Goal: Task Accomplishment & Management: Use online tool/utility

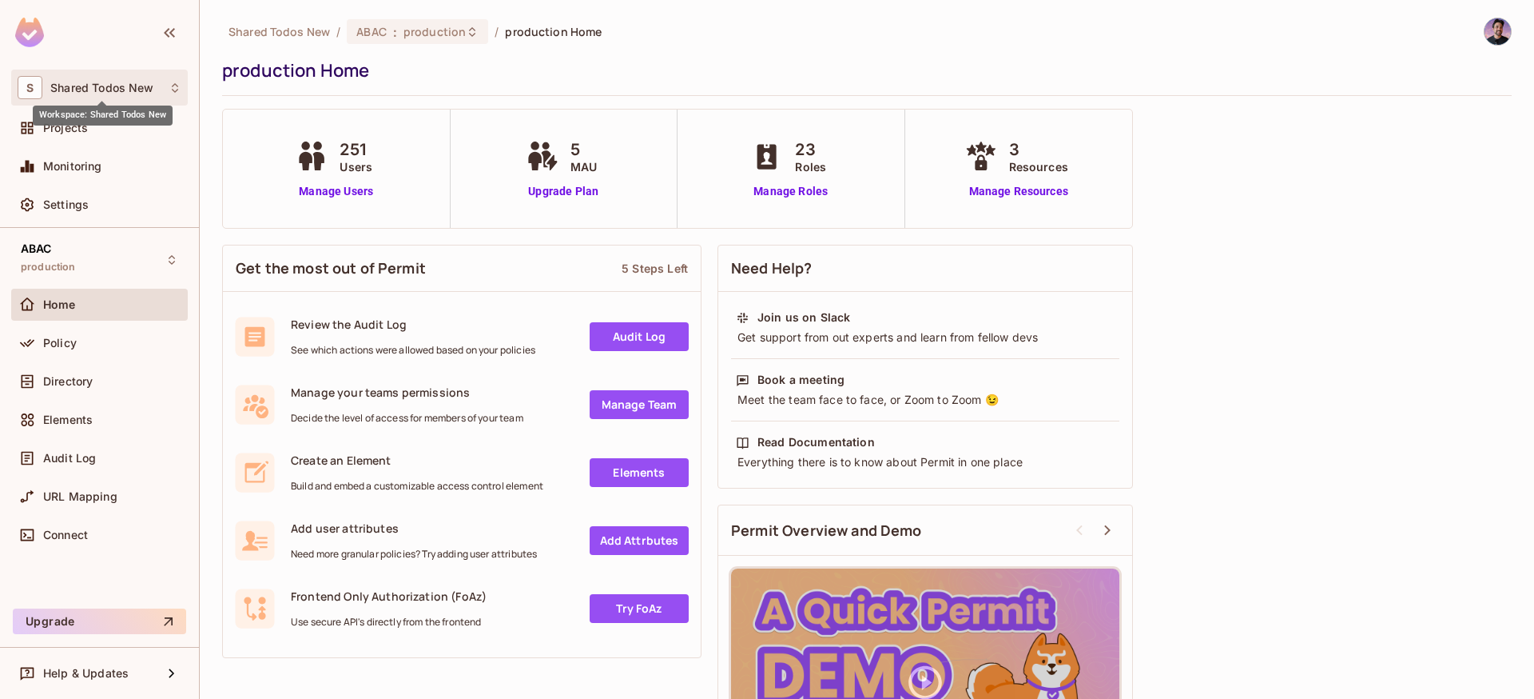
click at [83, 86] on span "Shared Todos New" at bounding box center [101, 88] width 103 height 13
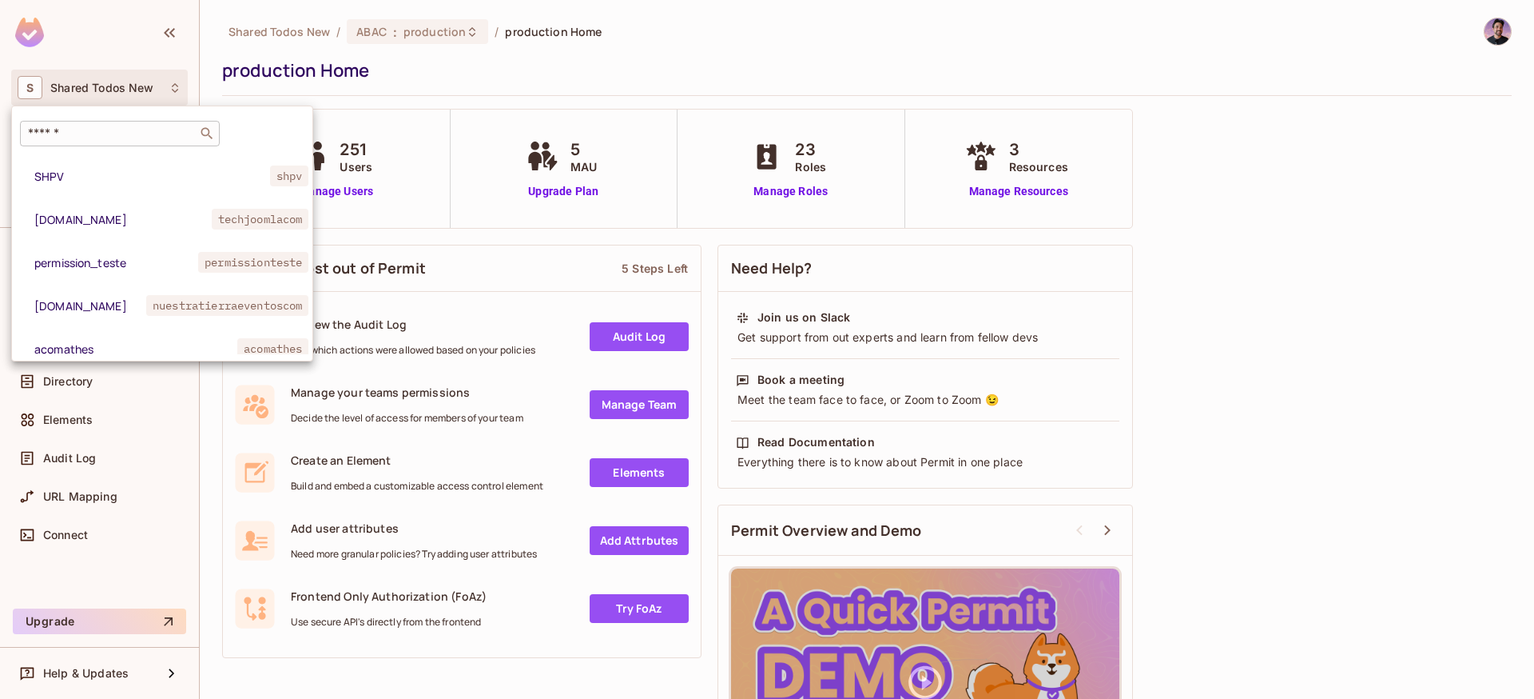
click at [102, 131] on input "text" at bounding box center [109, 133] width 168 height 16
paste input "**********"
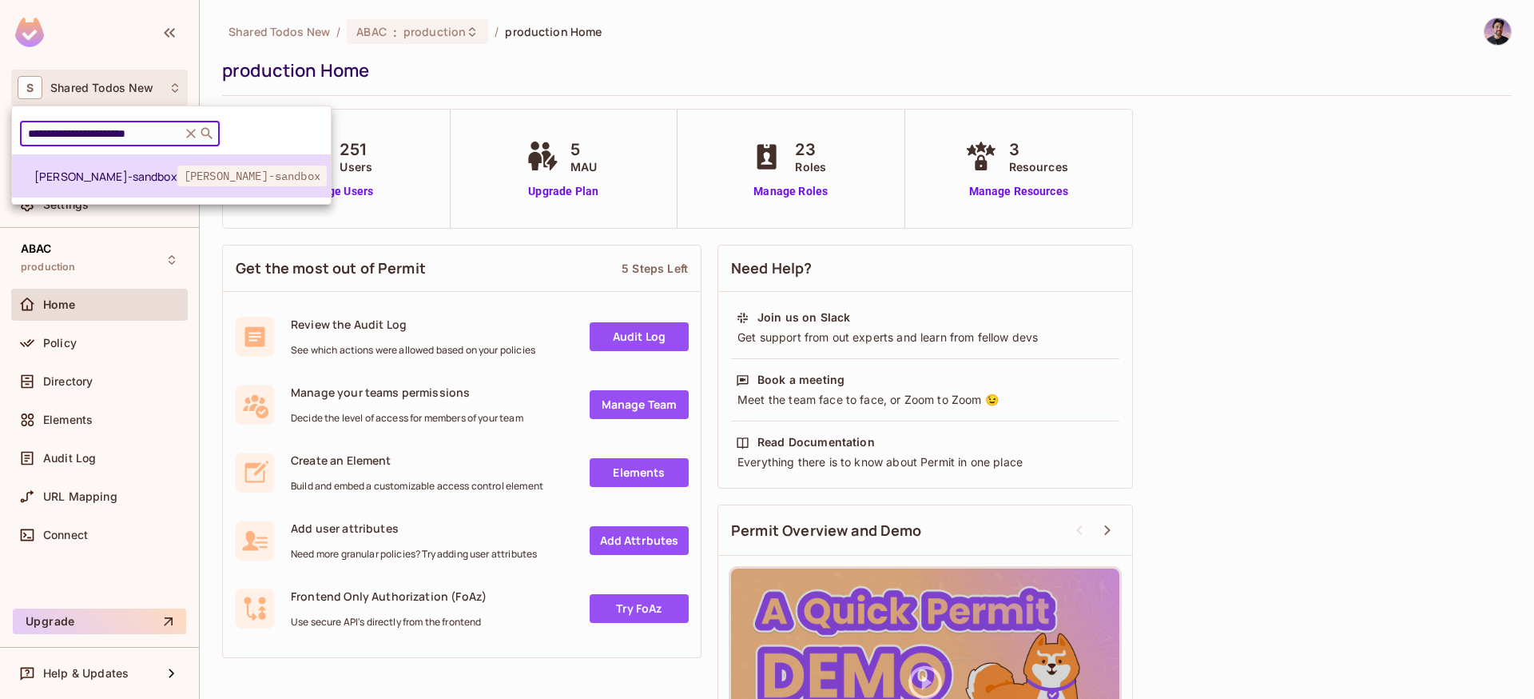
type input "**********"
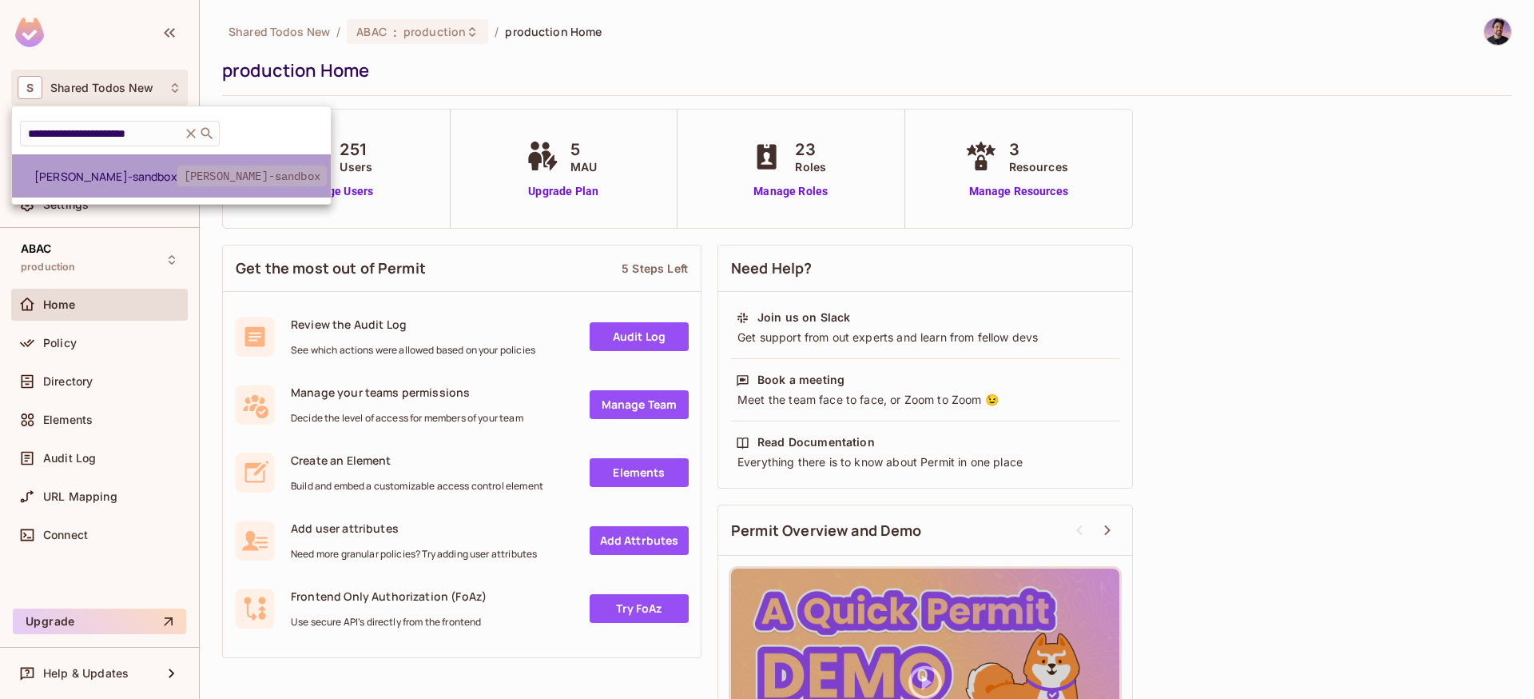
click at [177, 181] on span "[PERSON_NAME]-sandbox" at bounding box center [251, 175] width 149 height 21
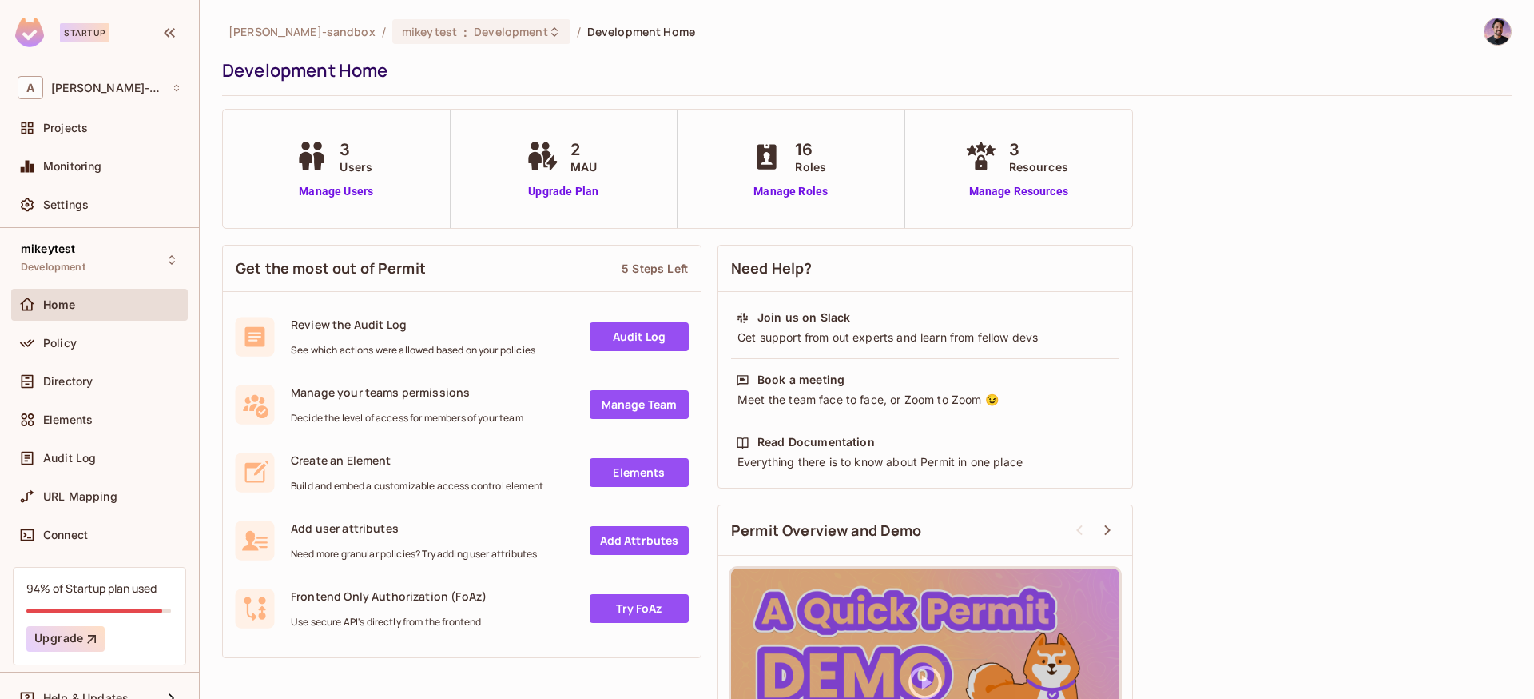
click at [70, 363] on div "Policy" at bounding box center [99, 346] width 177 height 38
click at [72, 347] on span "Policy" at bounding box center [60, 342] width 34 height 13
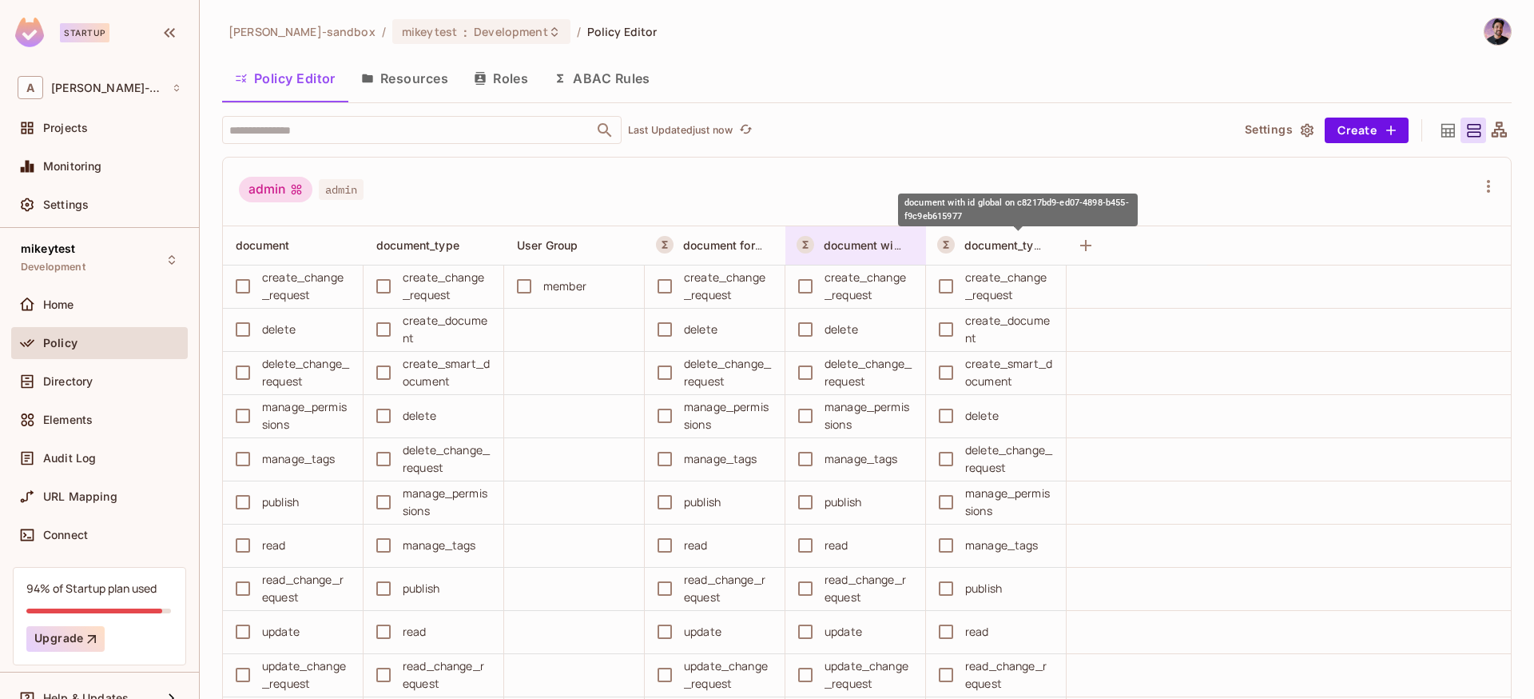
click at [866, 249] on span "document with id global on c8217bd9-ed07-4898-b455-f9c9eb615977" at bounding box center [1018, 244] width 388 height 15
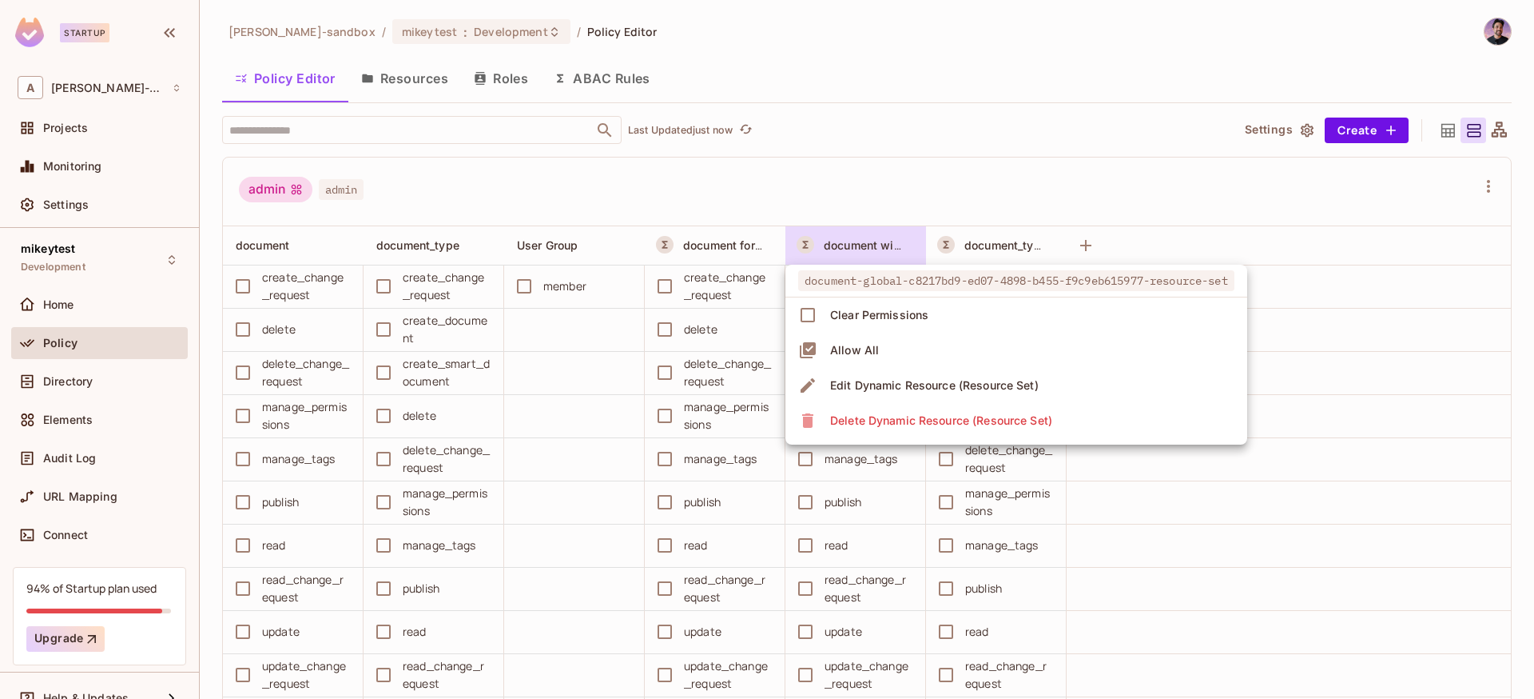
click at [871, 389] on div "Edit Dynamic Resource (Resource Set)" at bounding box center [934, 385] width 209 height 16
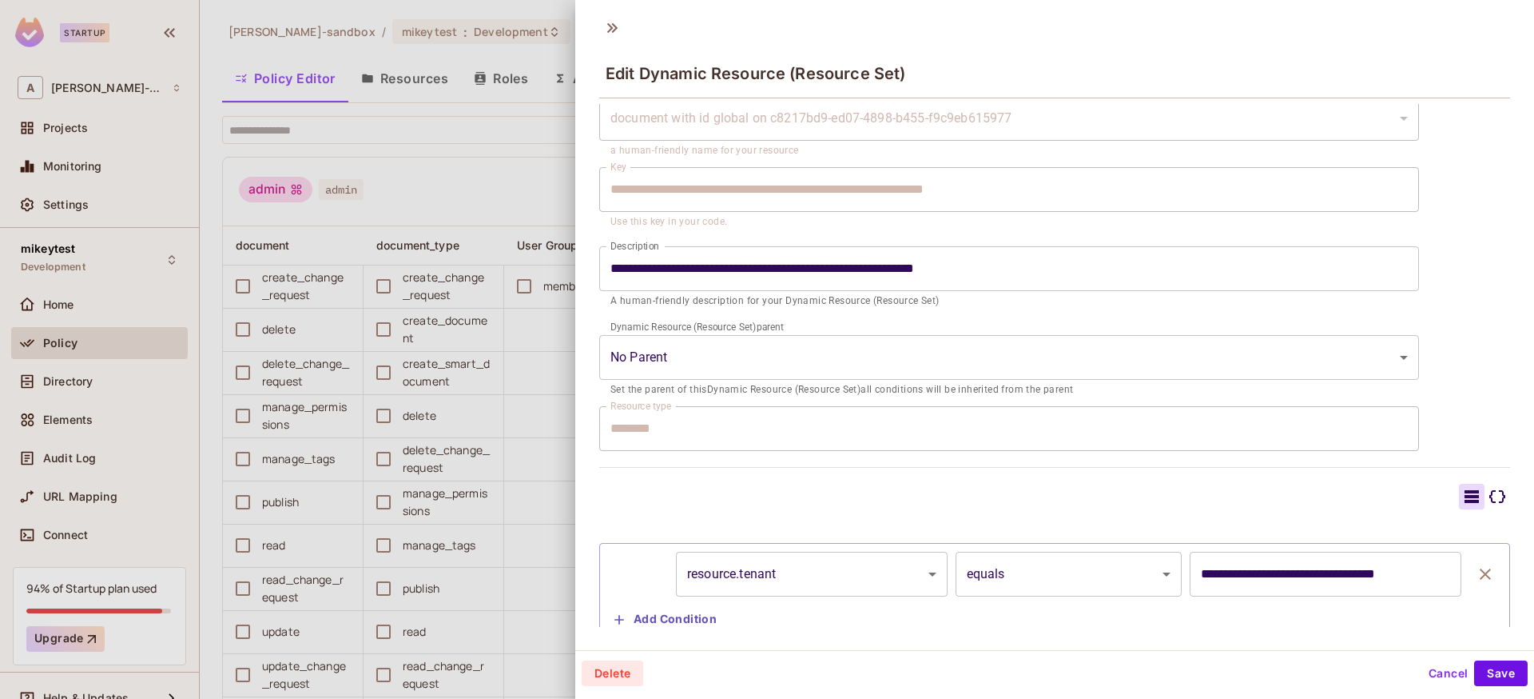
scroll to position [109, 0]
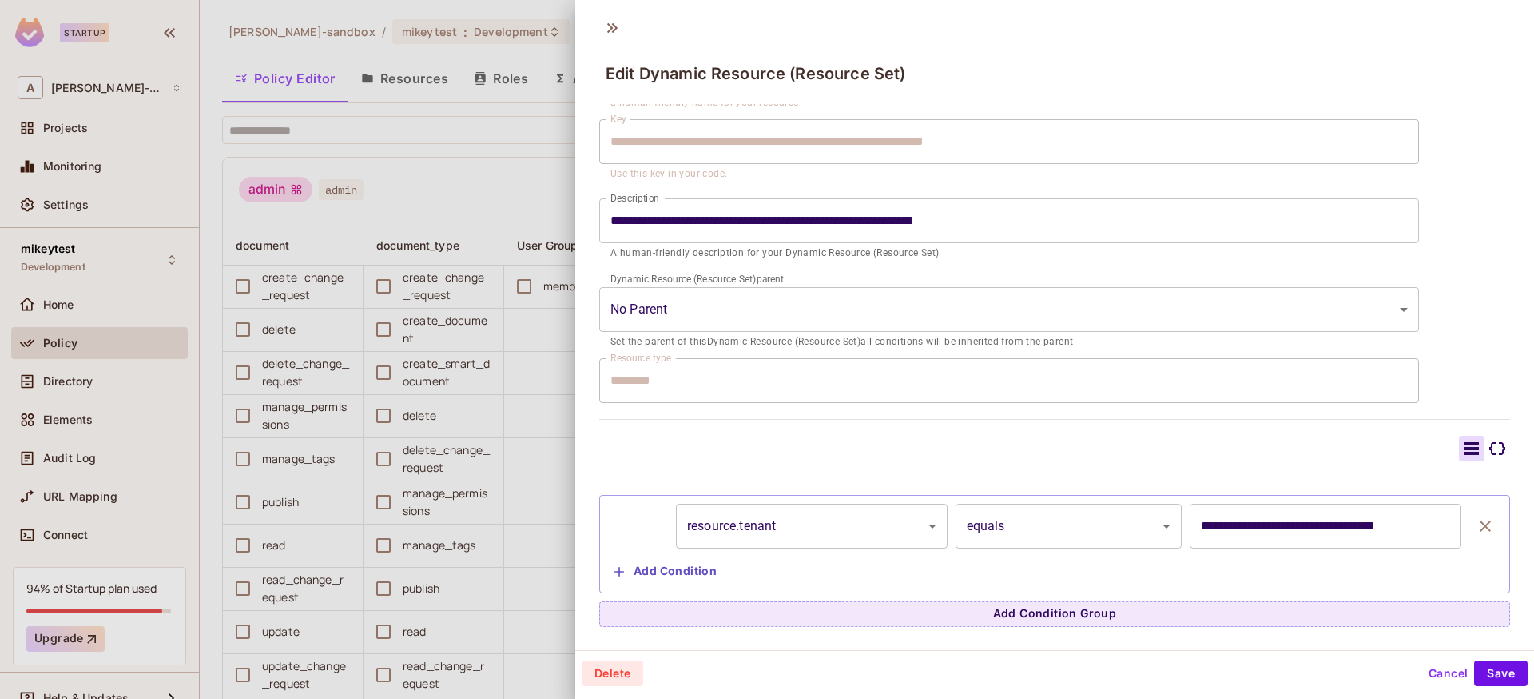
click at [463, 185] on div at bounding box center [767, 349] width 1534 height 699
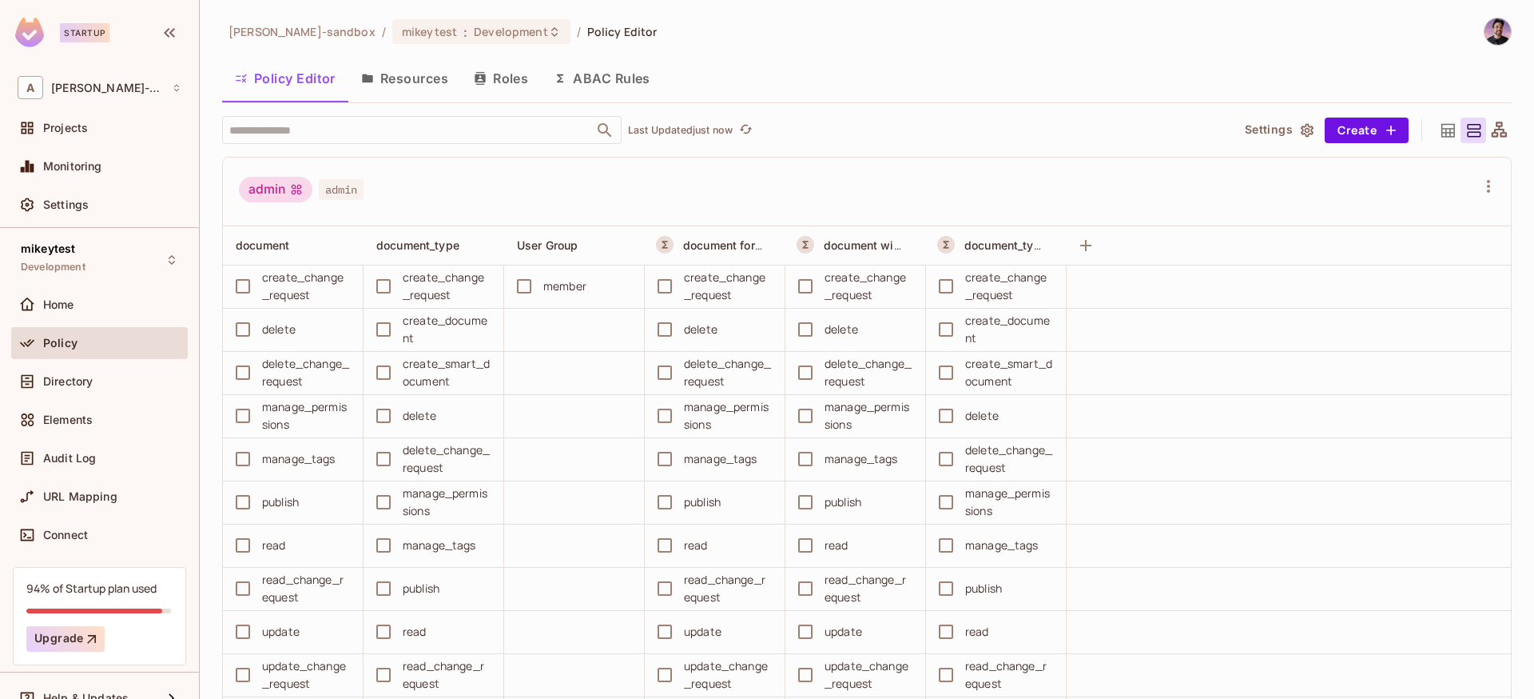
click at [763, 496] on div "publish" at bounding box center [710, 502] width 124 height 34
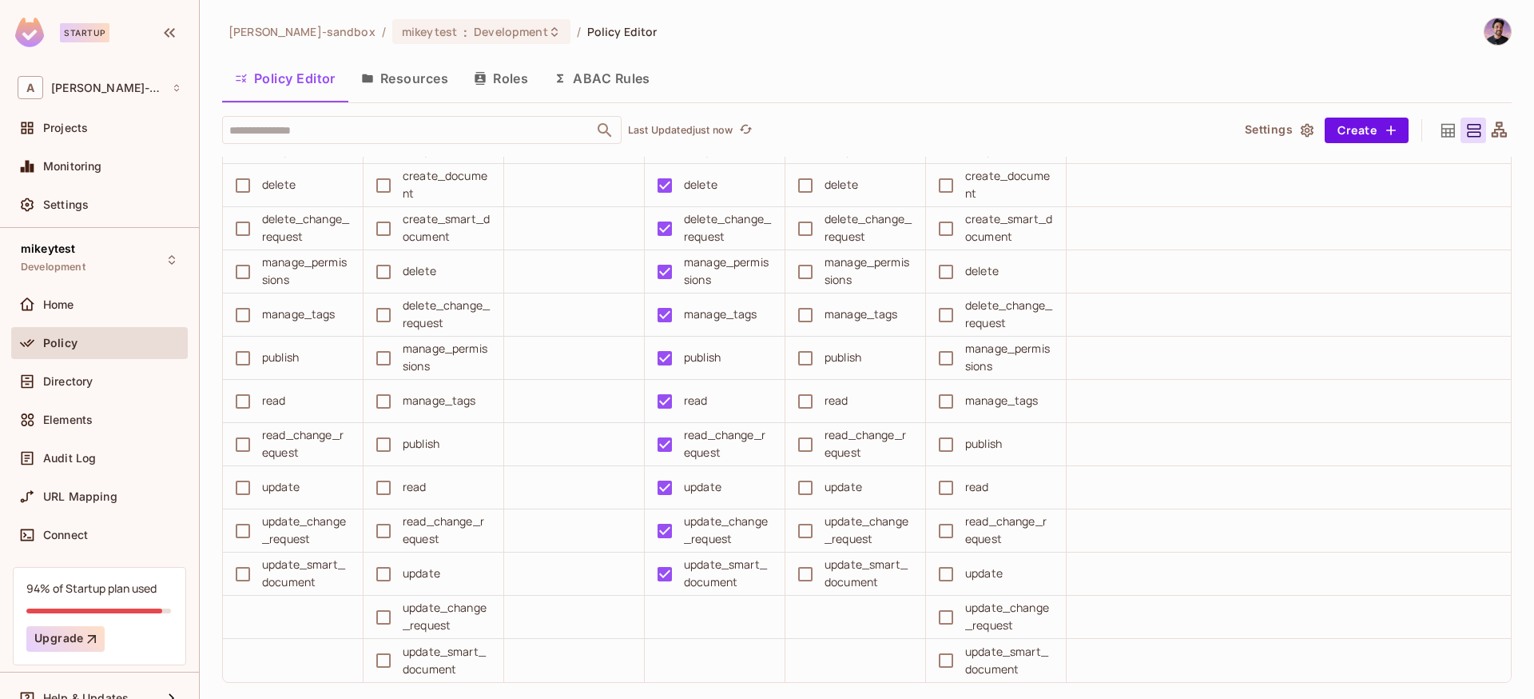
scroll to position [1115, 0]
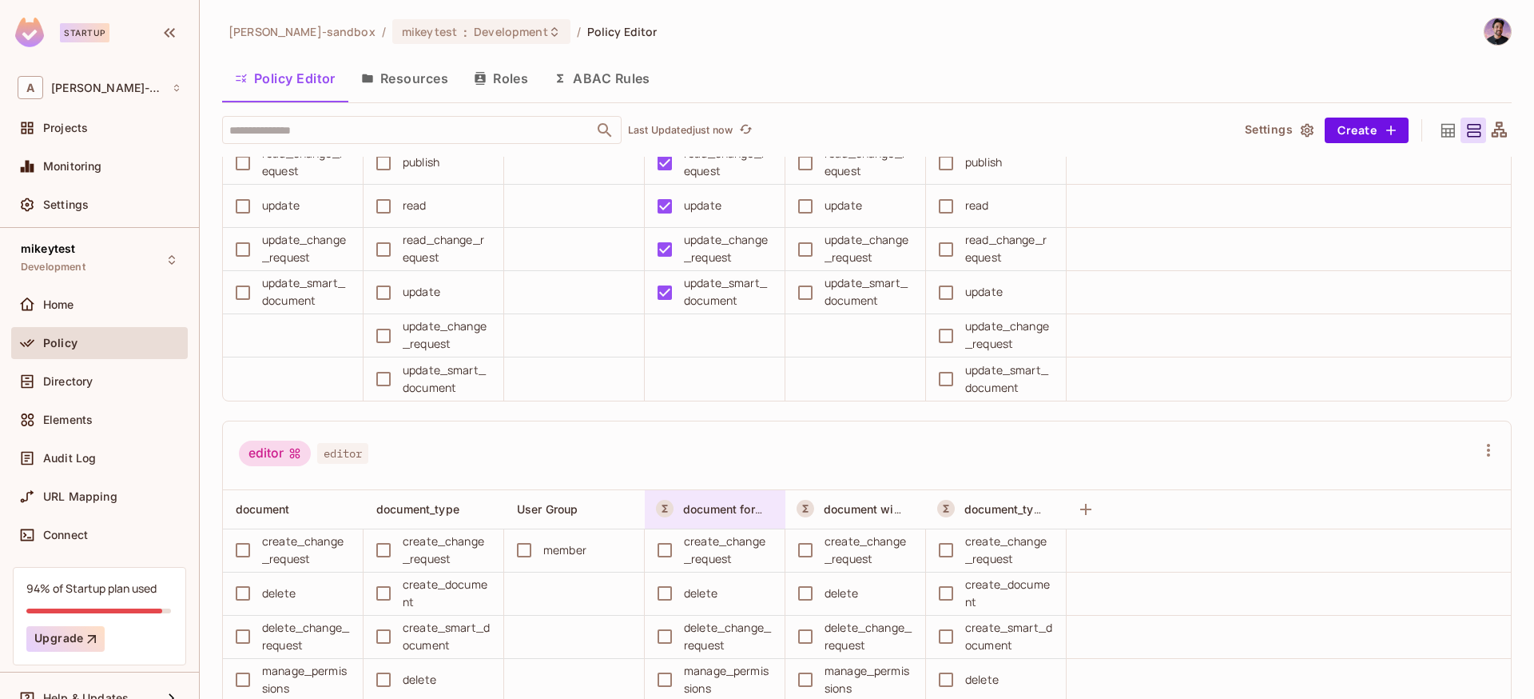
click at [737, 496] on div "document for owner" at bounding box center [715, 509] width 141 height 38
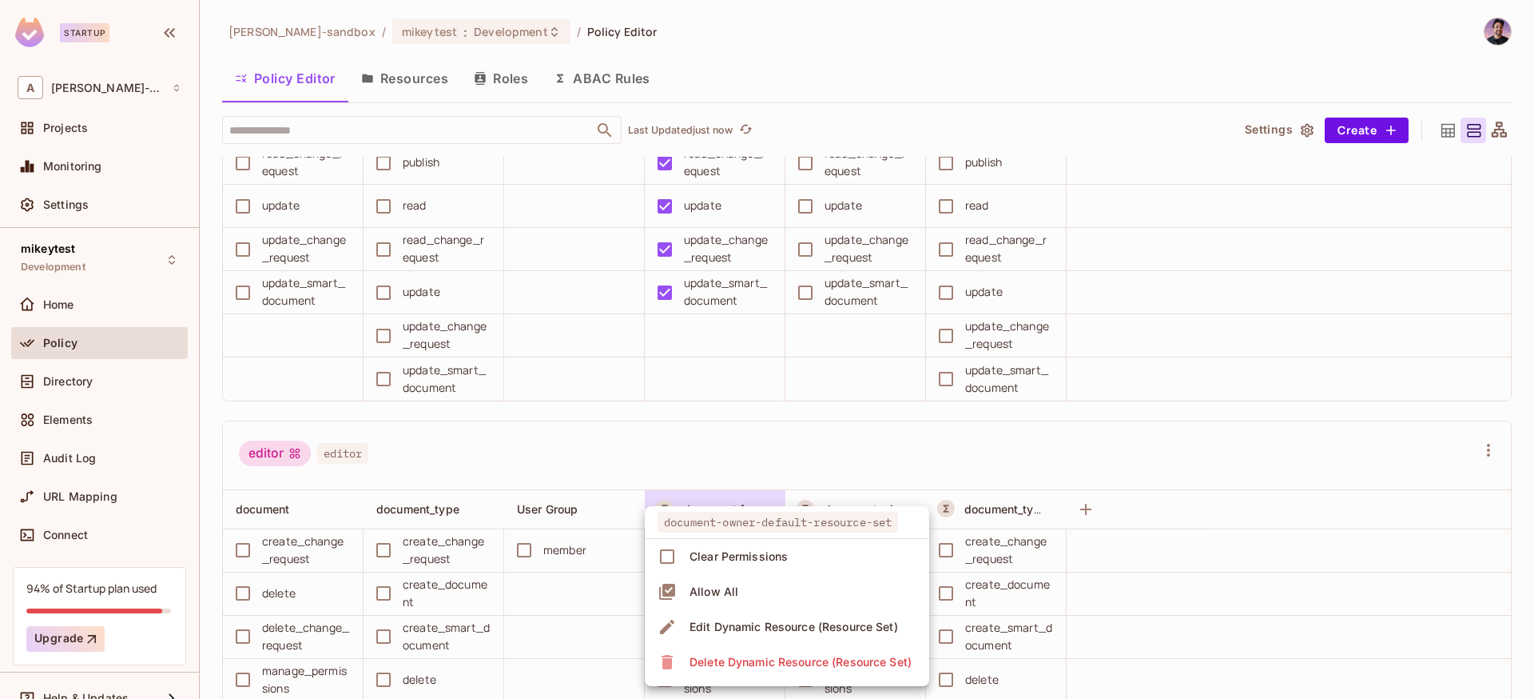
click at [845, 384] on div at bounding box center [767, 349] width 1534 height 699
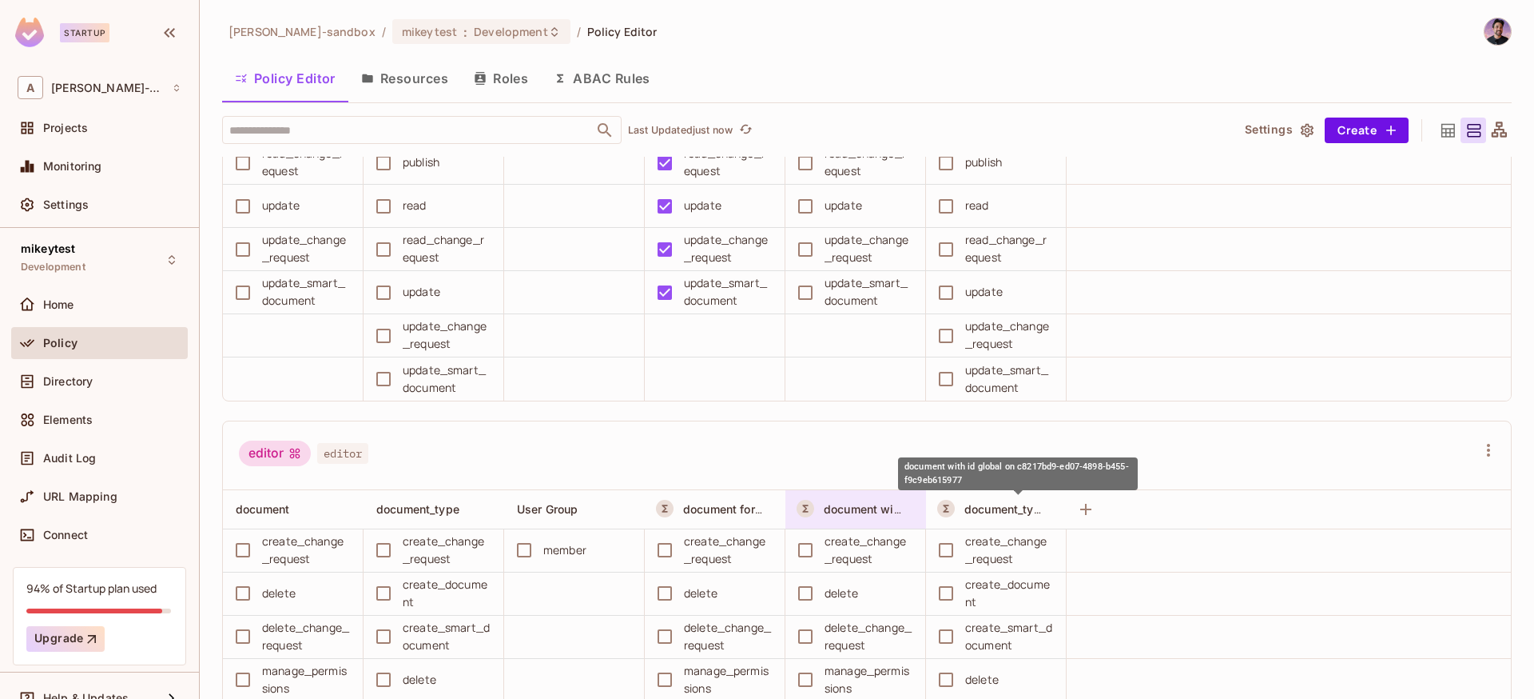
click at [852, 507] on span "document with id global on c8217bd9-ed07-4898-b455-f9c9eb615977" at bounding box center [1018, 508] width 388 height 15
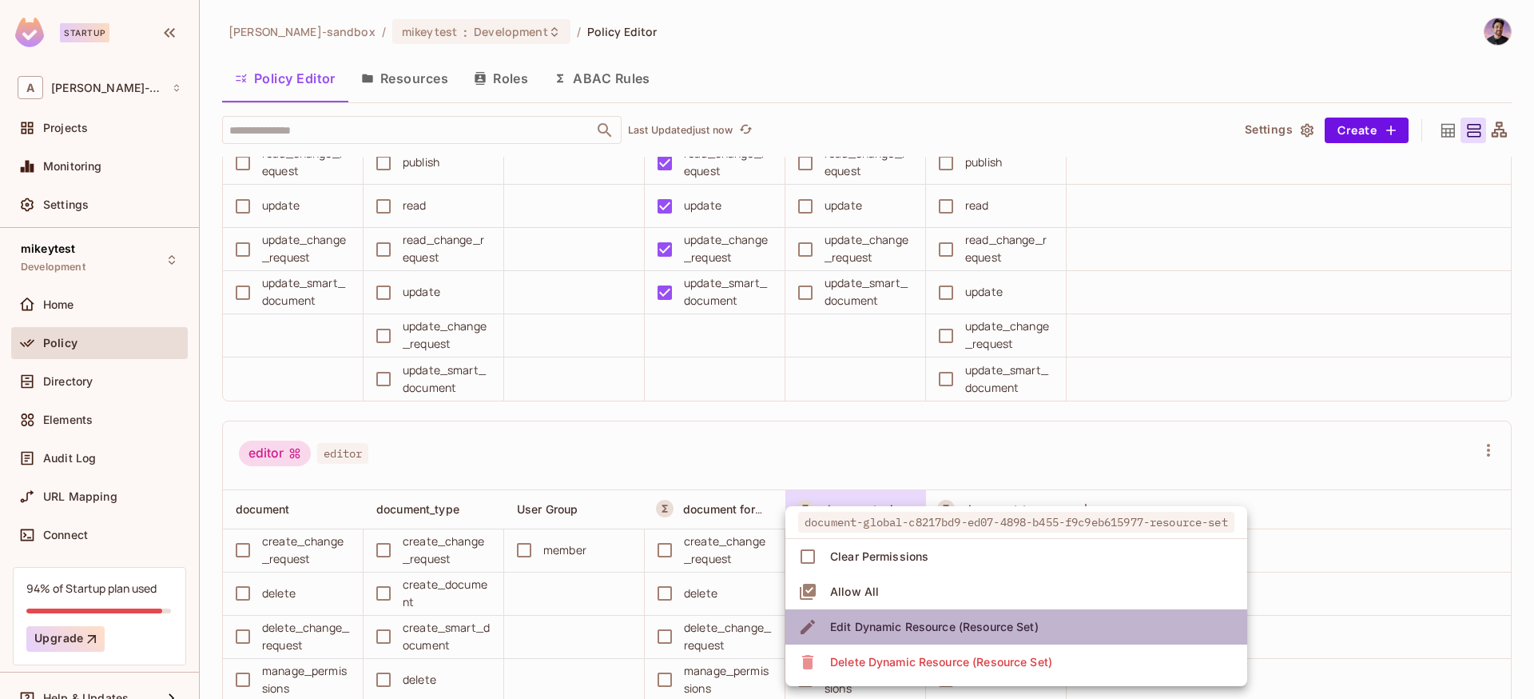
click at [915, 632] on div "Edit Dynamic Resource (Resource Set)" at bounding box center [934, 627] width 209 height 16
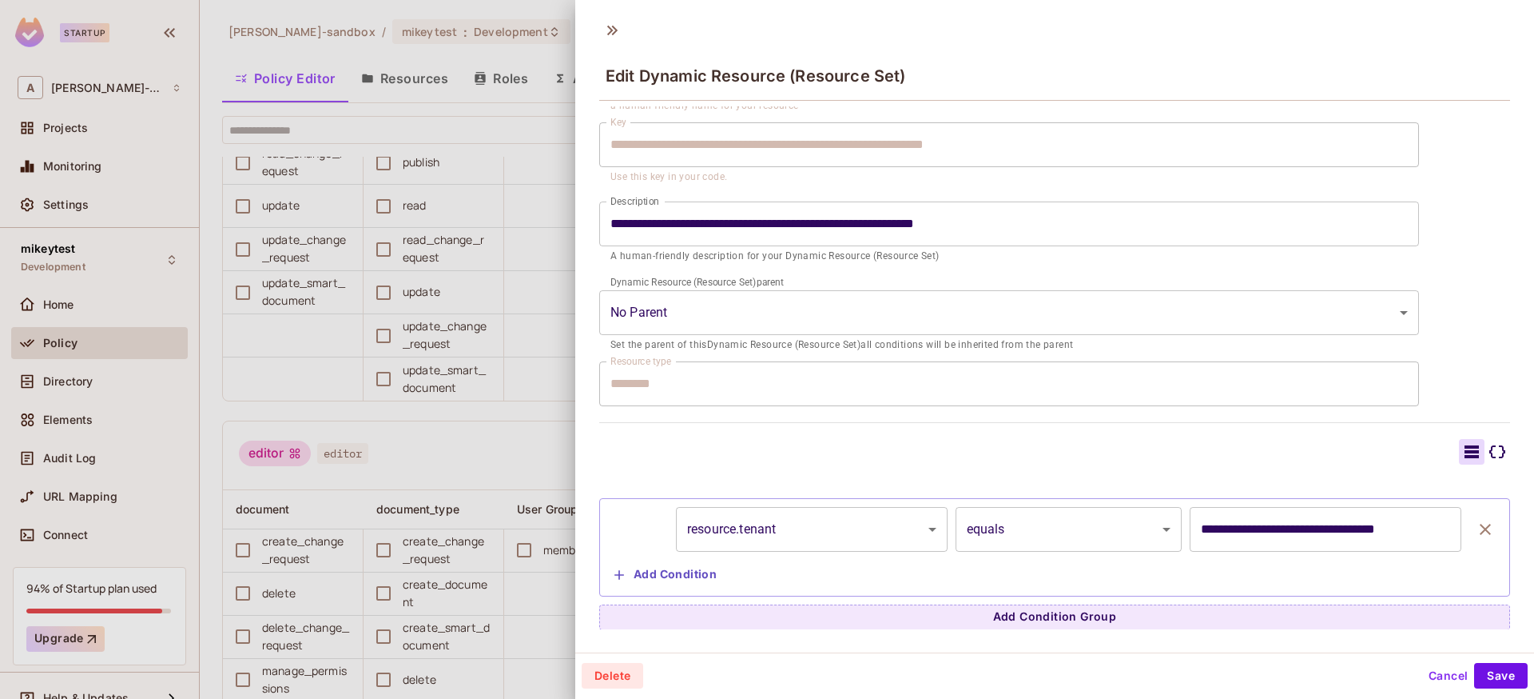
scroll to position [109, 0]
click at [1190, 527] on input "**********" at bounding box center [1326, 528] width 272 height 45
drag, startPoint x: 1189, startPoint y: 526, endPoint x: 1538, endPoint y: 514, distance: 349.5
click at [1534, 514] on html "Startup A alex-trustflight-sandbox Projects Monitoring Settings mikeytest Devel…" at bounding box center [767, 349] width 1534 height 699
click at [426, 464] on div at bounding box center [767, 349] width 1534 height 699
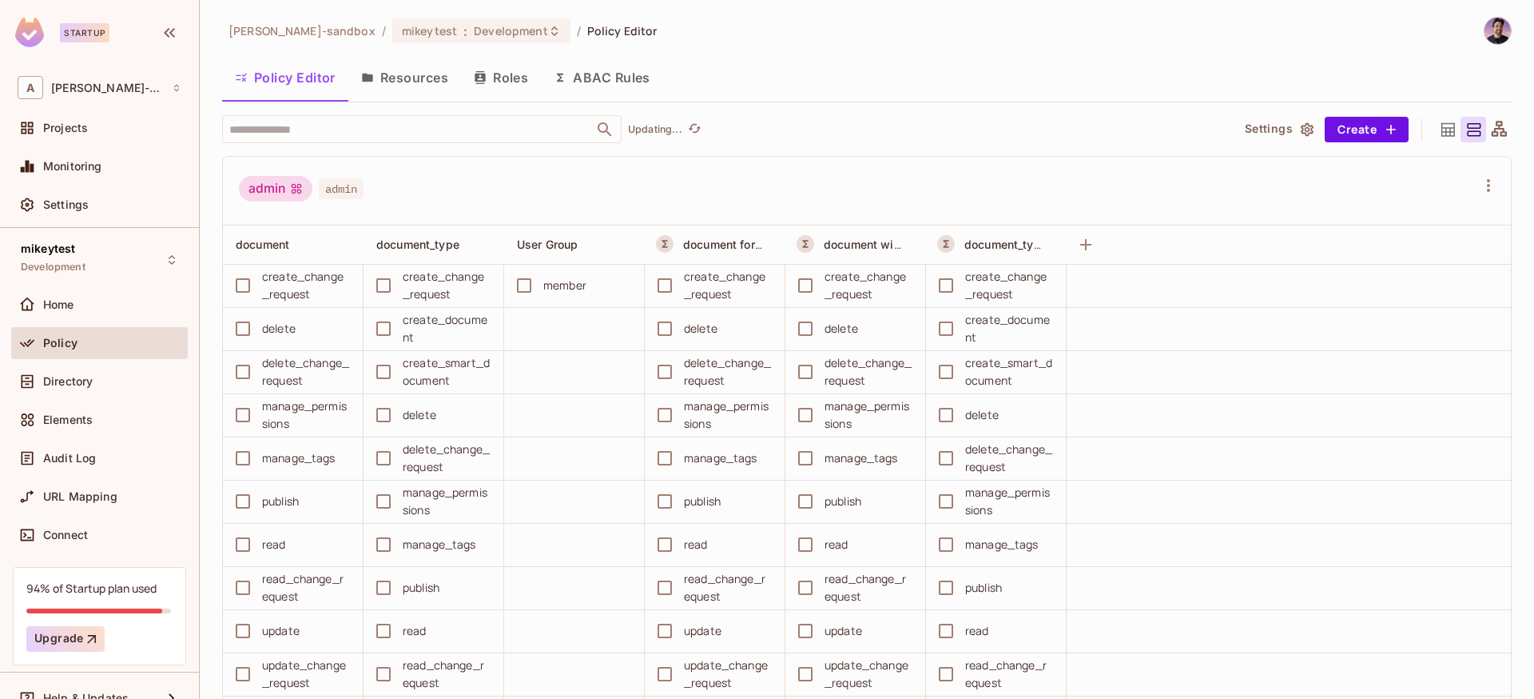
scroll to position [0, 0]
click at [68, 134] on div "Projects" at bounding box center [100, 127] width 164 height 19
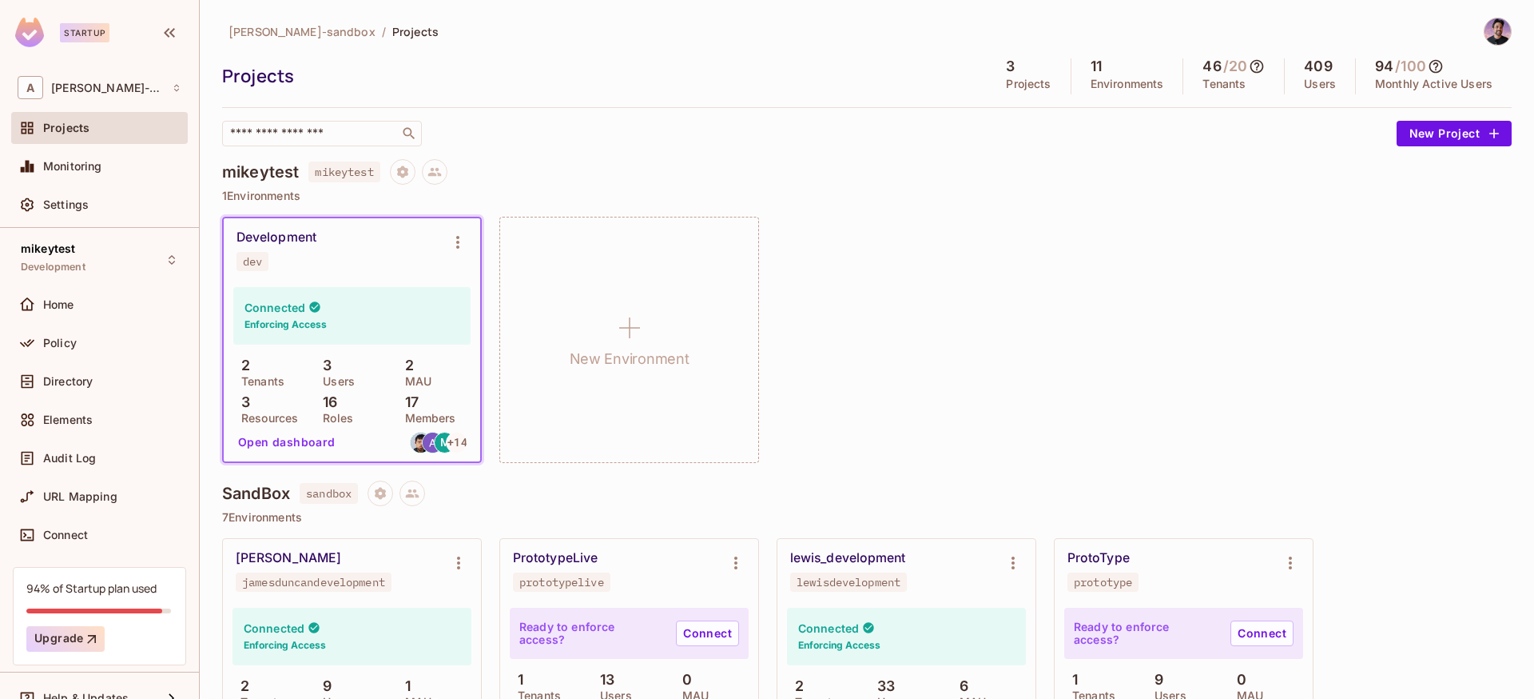
click at [1249, 68] on icon at bounding box center [1257, 66] width 16 height 16
click at [1113, 34] on div at bounding box center [767, 349] width 1534 height 699
